Goal: Task Accomplishment & Management: Use online tool/utility

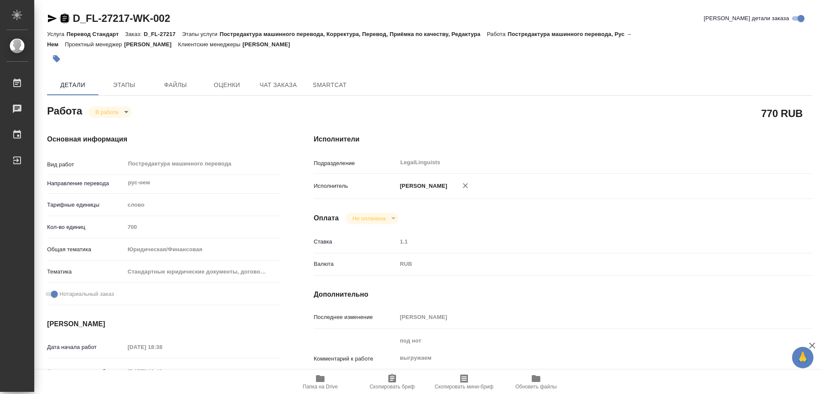
click at [62, 18] on icon "button" at bounding box center [65, 18] width 8 height 9
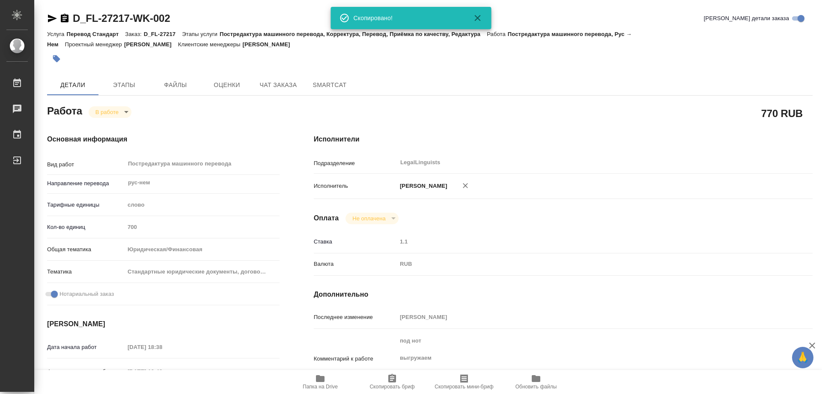
click at [126, 115] on body "🙏 .cls-1 fill:#fff; AWATERA Kozinets [PERSON_NAME] 0 Чаты График Выйти D_FL-272…" at bounding box center [411, 197] width 822 height 394
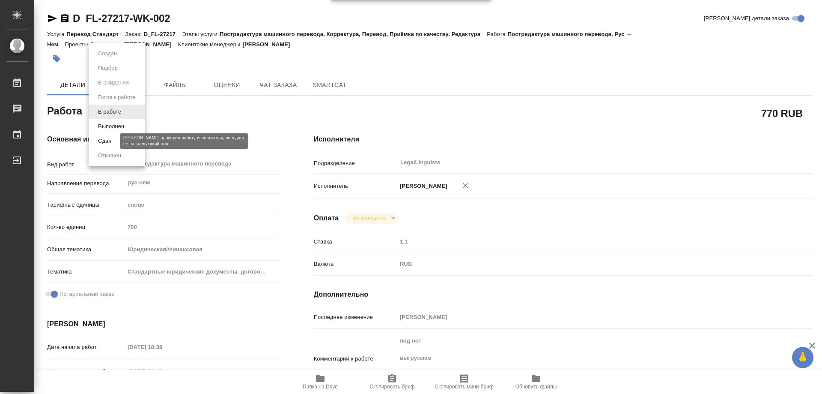
click at [98, 142] on button "Сдан" at bounding box center [105, 140] width 18 height 9
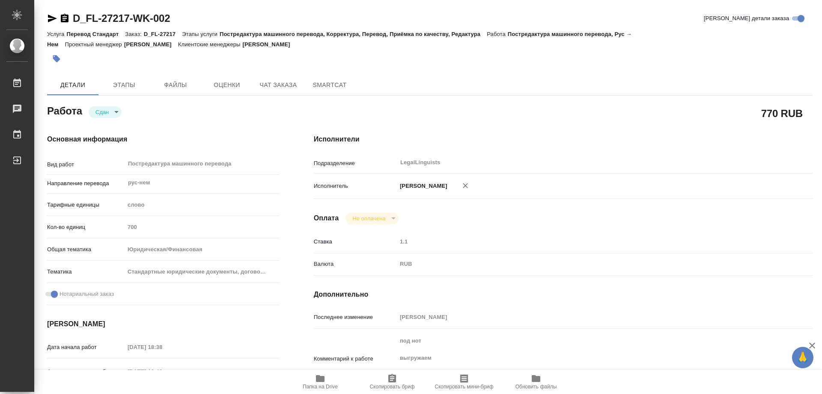
type textarea "x"
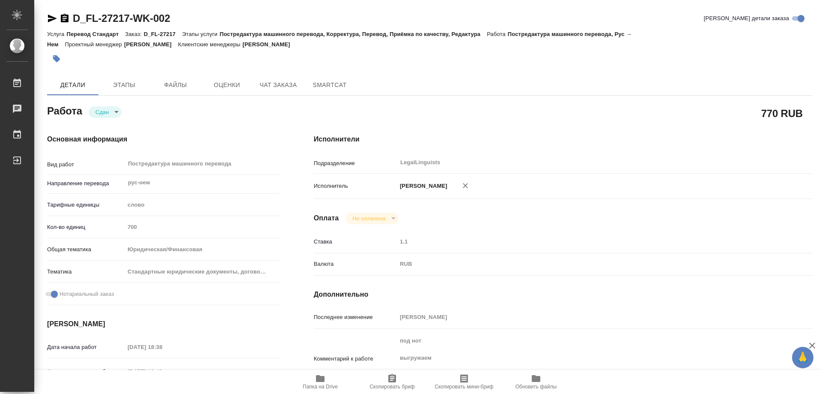
type textarea "x"
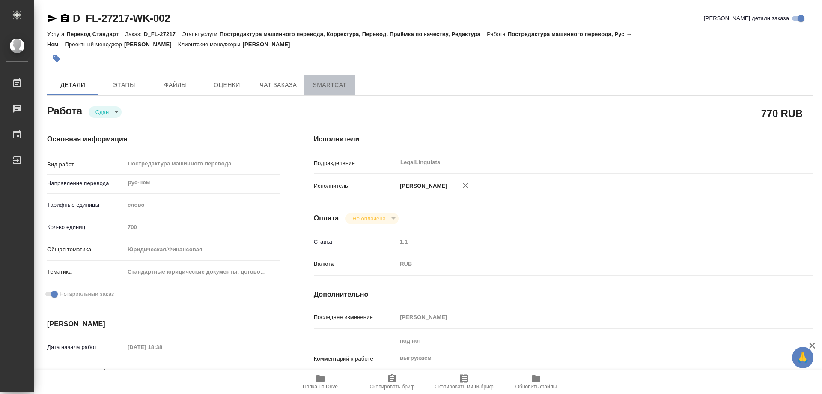
type textarea "x"
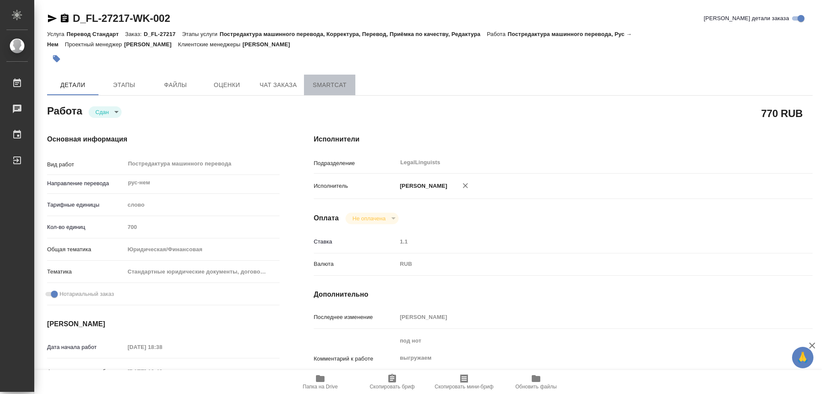
click at [316, 86] on span "SmartCat" at bounding box center [329, 85] width 41 height 11
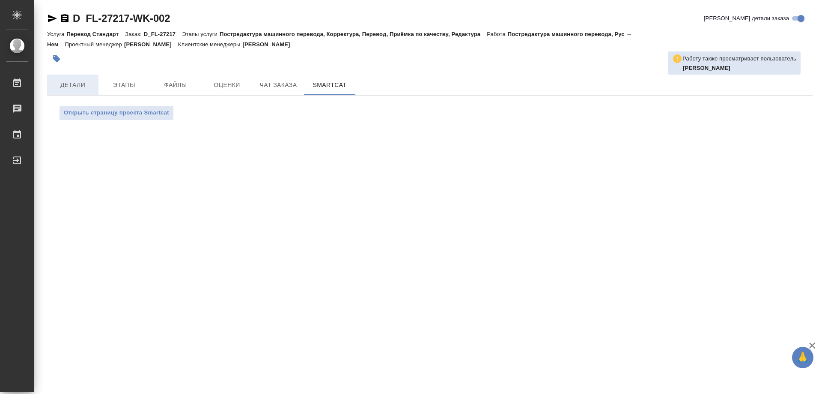
click at [74, 85] on span "Детали" at bounding box center [72, 85] width 41 height 11
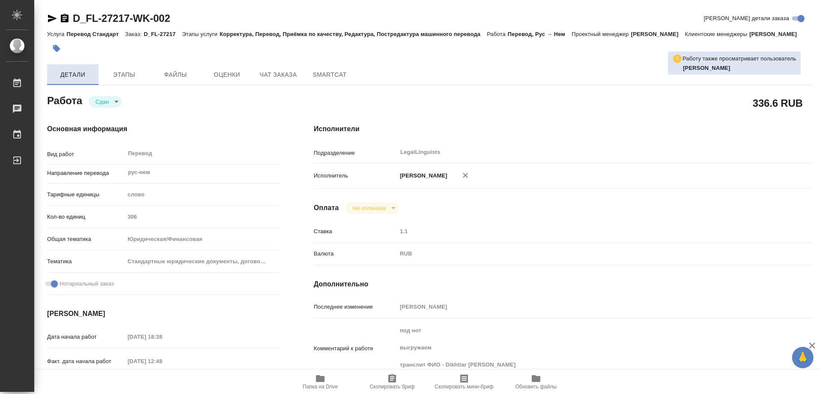
type textarea "x"
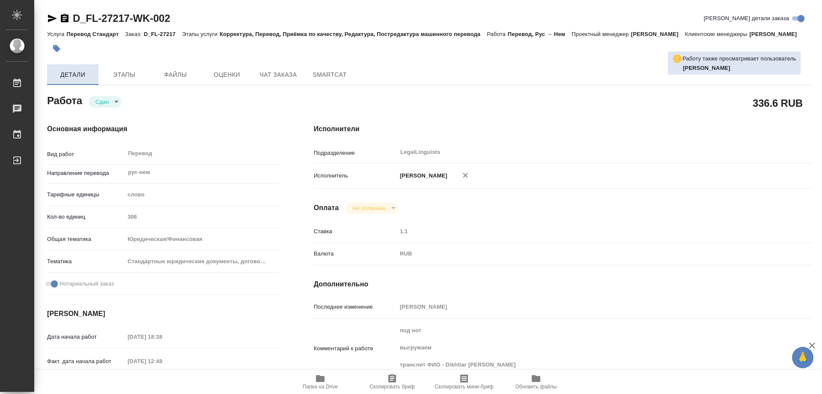
type textarea "x"
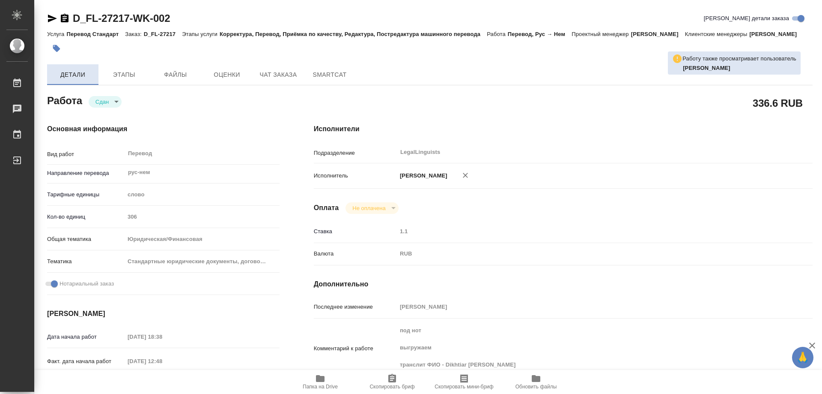
type textarea "x"
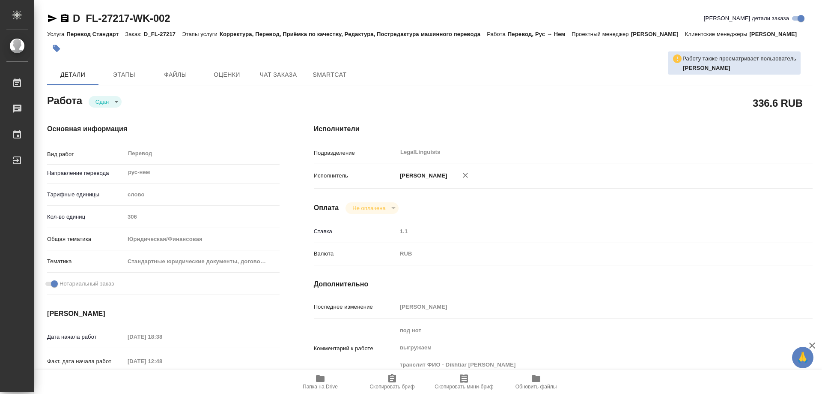
type textarea "x"
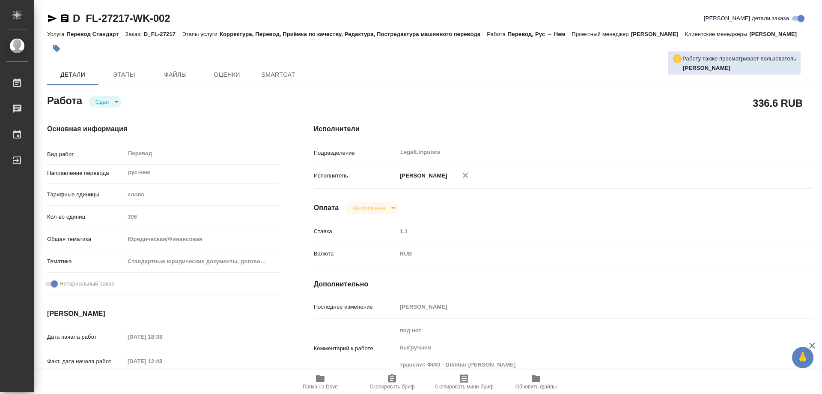
type textarea "x"
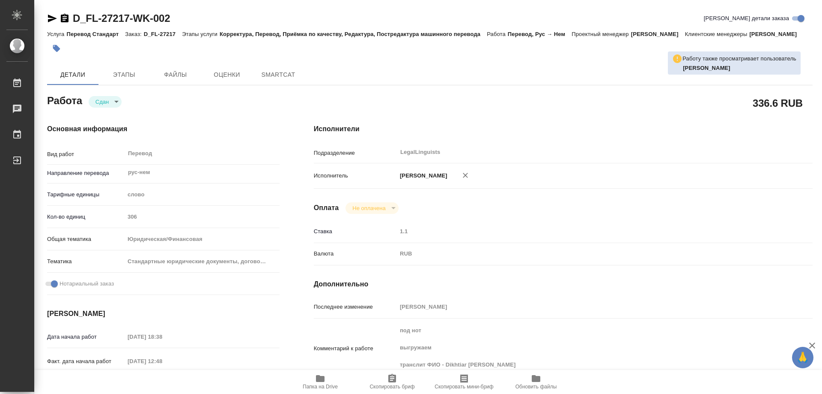
type textarea "x"
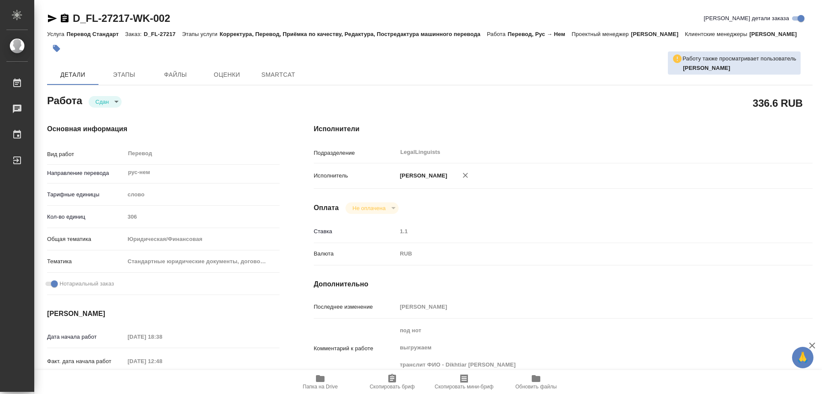
type textarea "x"
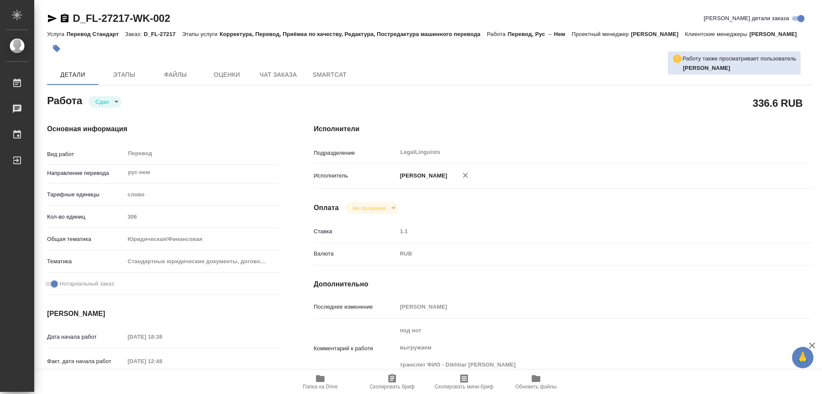
type textarea "x"
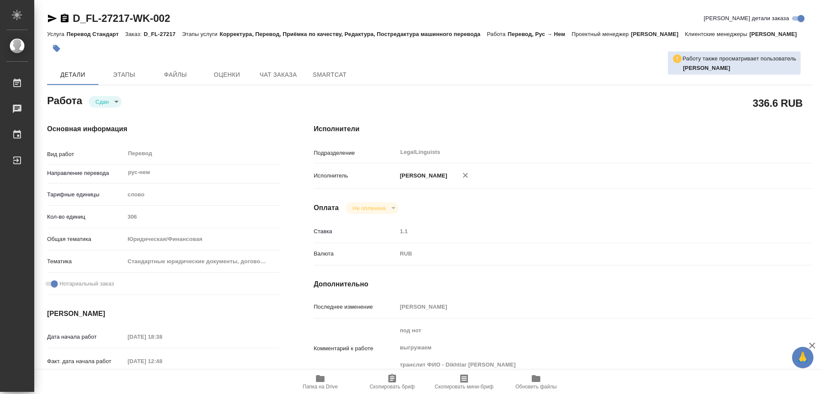
type textarea "x"
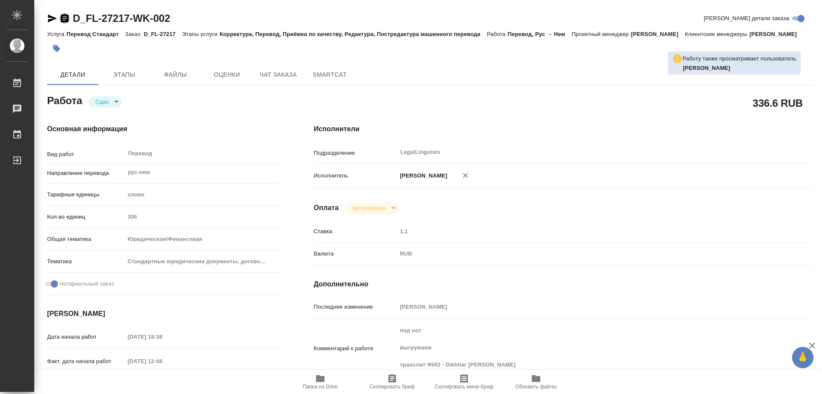
click at [63, 19] on icon "button" at bounding box center [65, 18] width 8 height 9
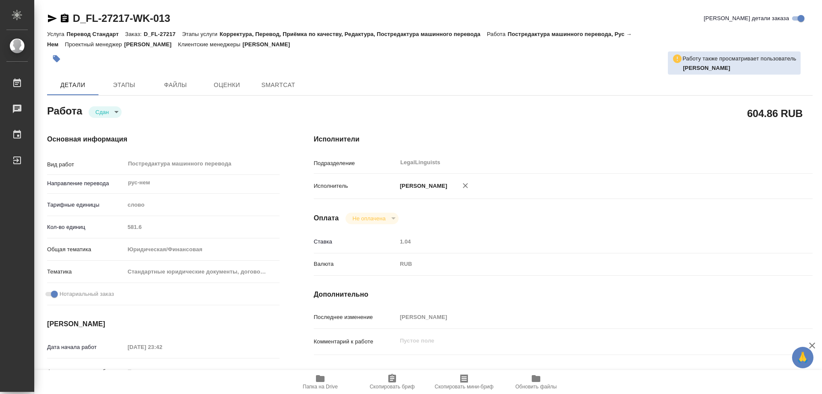
type textarea "x"
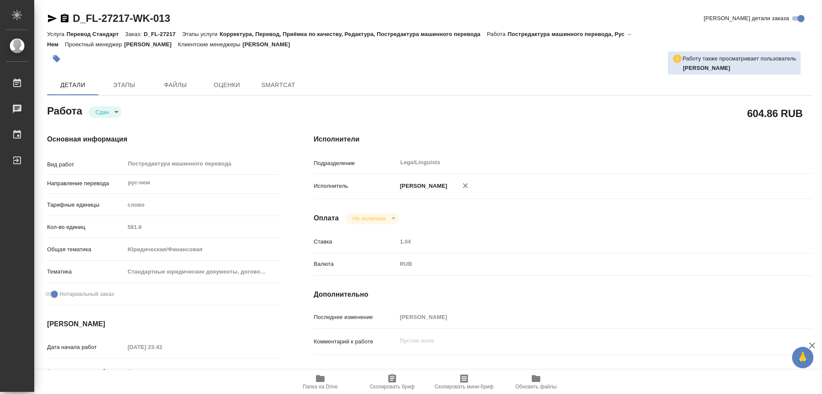
type textarea "x"
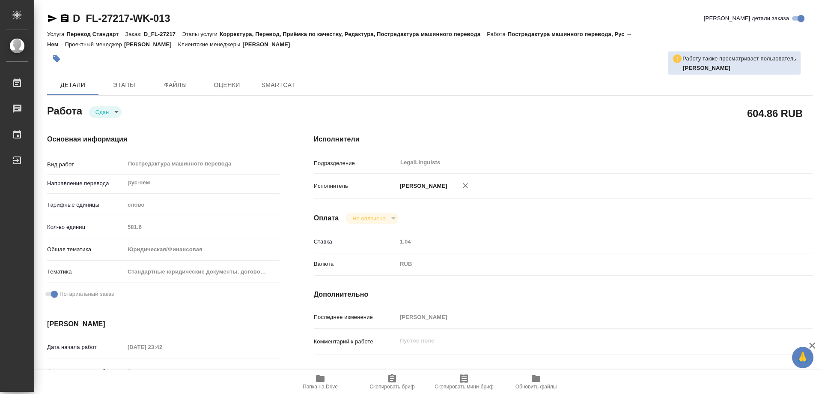
type textarea "x"
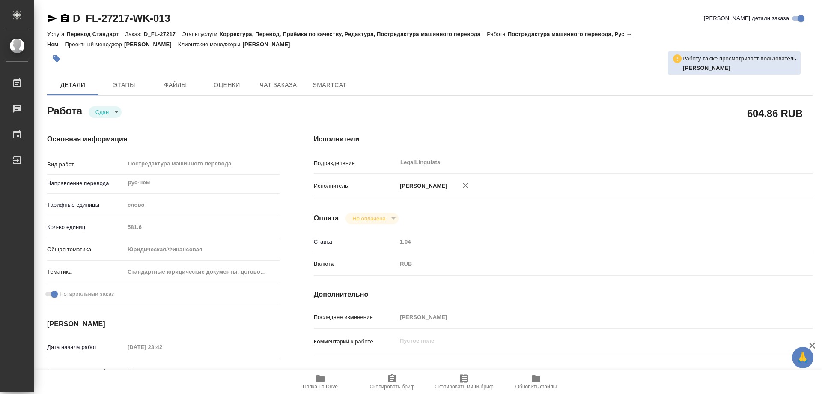
type textarea "x"
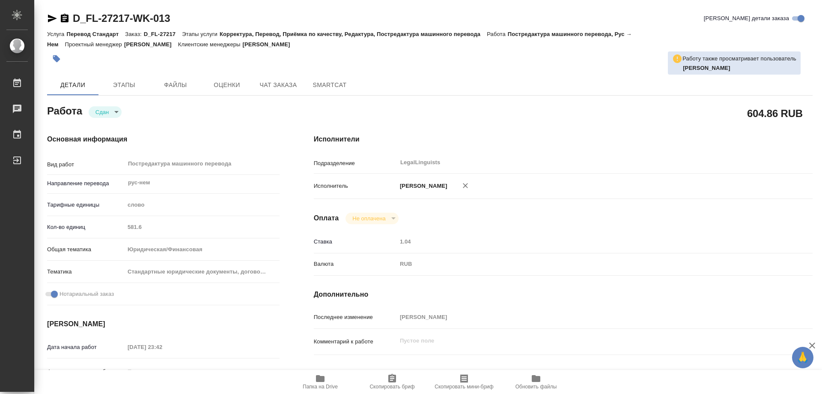
click at [64, 19] on icon "button" at bounding box center [65, 18] width 8 height 9
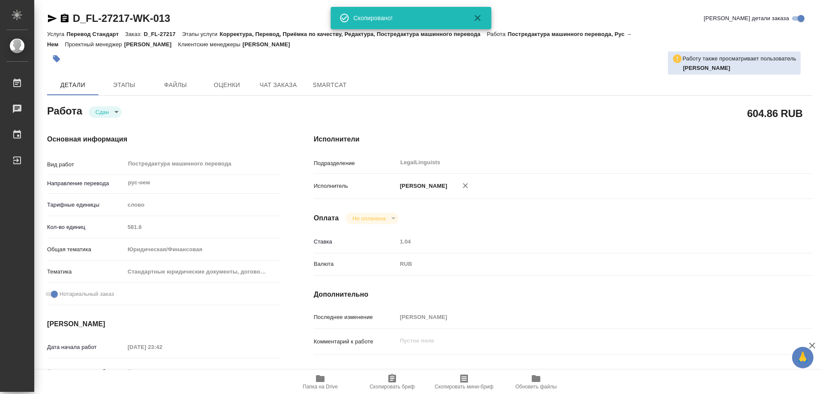
type textarea "x"
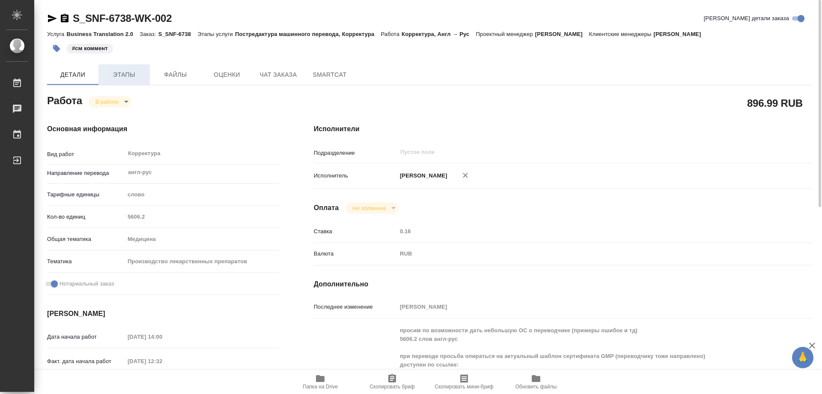
click at [118, 76] on span "Этапы" at bounding box center [124, 74] width 41 height 11
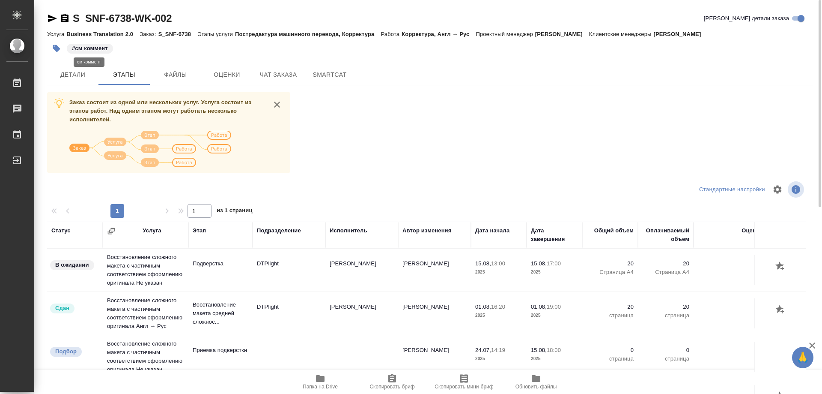
click at [80, 45] on p "#см коммент" at bounding box center [90, 48] width 36 height 9
click at [77, 77] on span "Детали" at bounding box center [72, 74] width 41 height 11
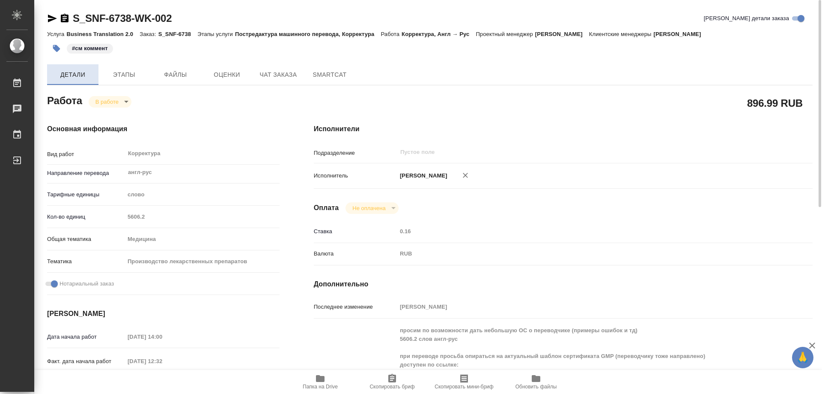
type textarea "x"
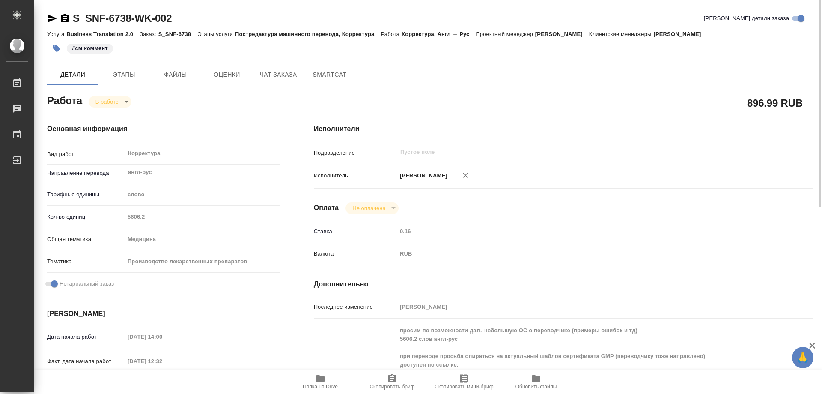
type textarea "x"
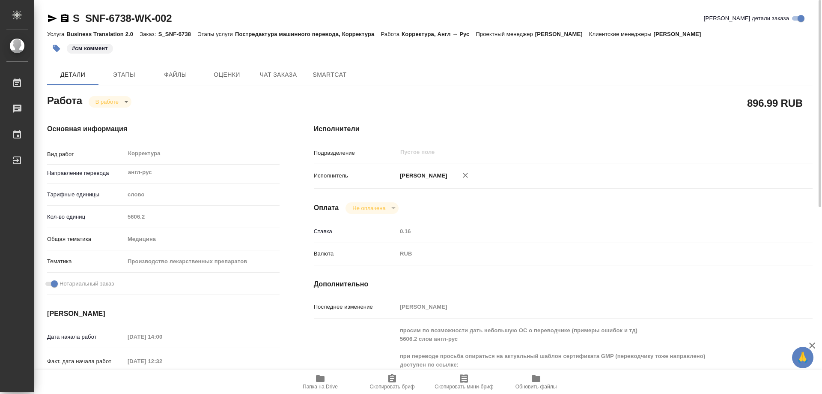
scroll to position [214, 0]
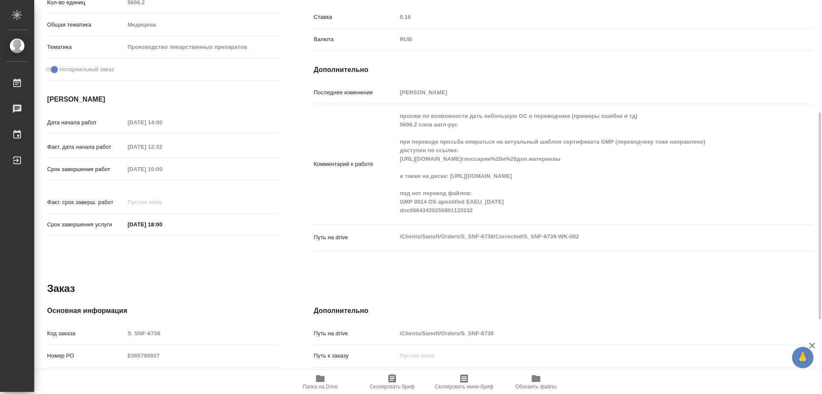
type textarea "x"
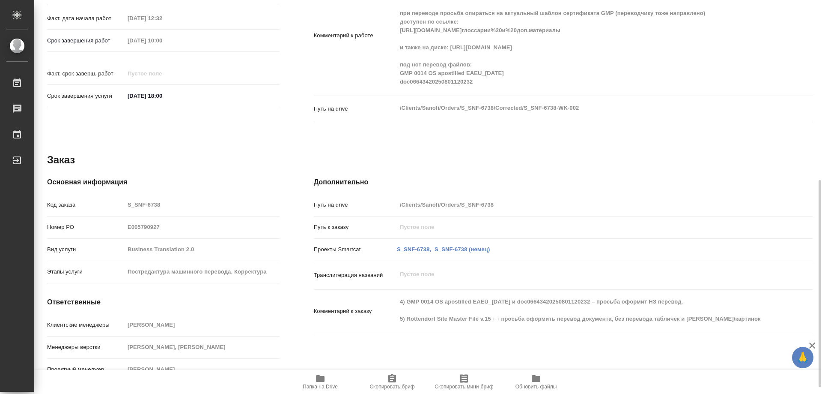
scroll to position [300, 0]
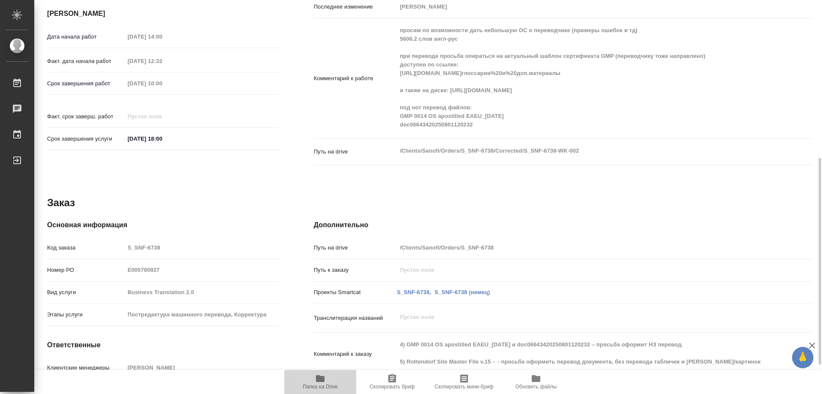
click at [317, 382] on icon "button" at bounding box center [320, 378] width 10 height 10
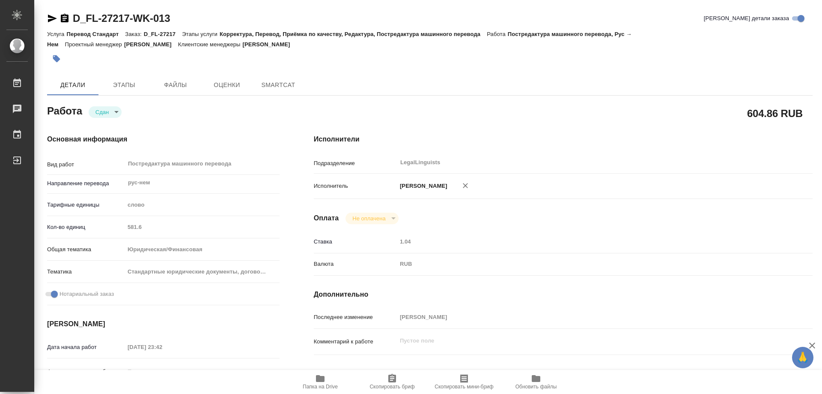
type textarea "x"
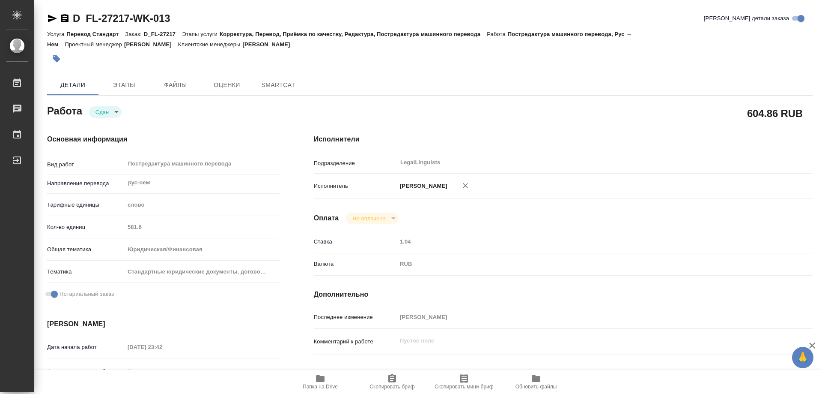
type textarea "x"
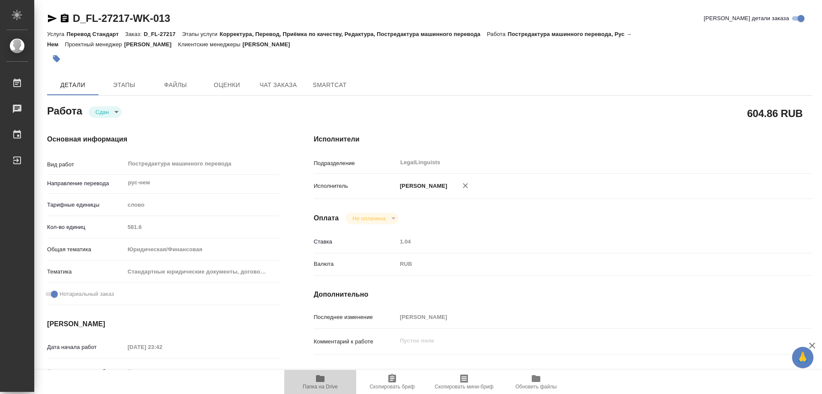
click at [327, 377] on span "Папка на Drive" at bounding box center [321, 381] width 62 height 16
type textarea "x"
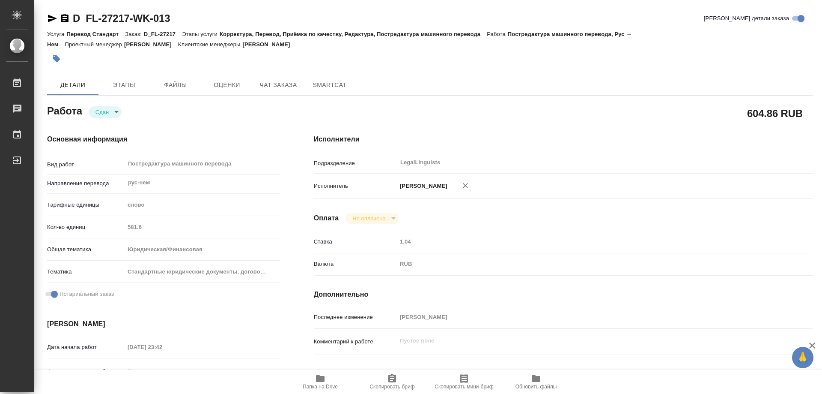
type textarea "x"
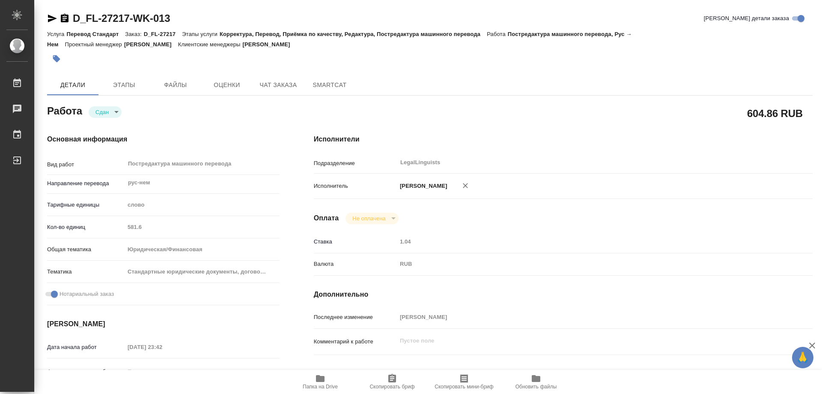
type textarea "x"
